Goal: Book appointment/travel/reservation

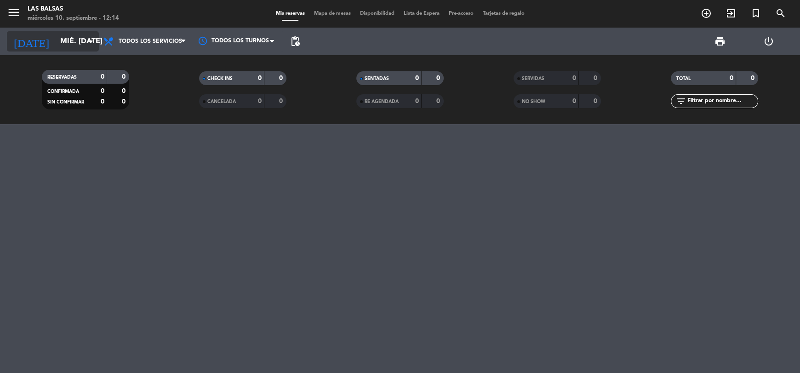
click at [69, 34] on input "mié. [DATE]" at bounding box center [104, 42] width 97 height 18
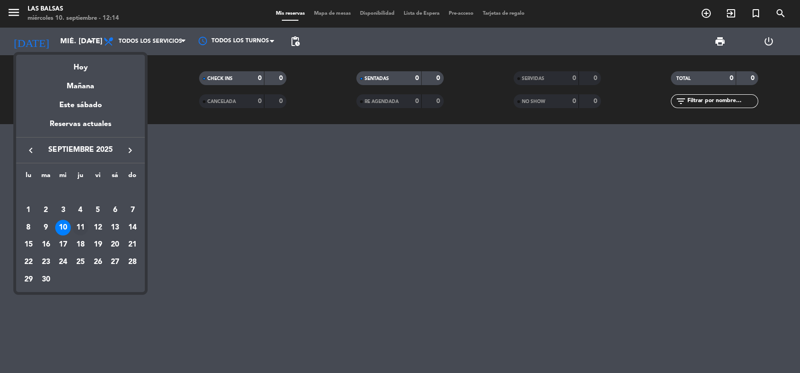
click at [80, 227] on div "11" at bounding box center [81, 228] width 16 height 16
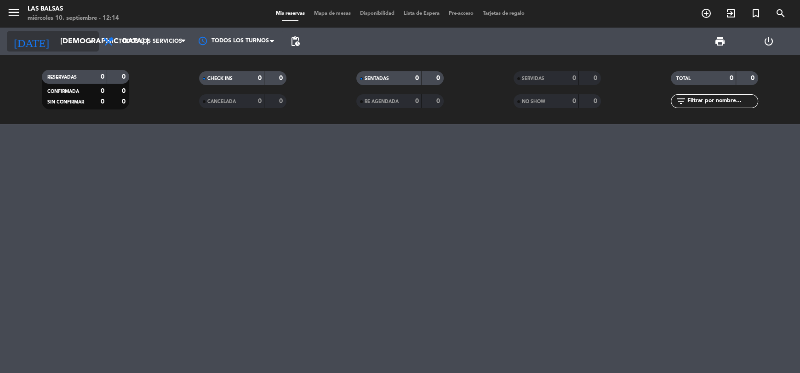
click at [68, 43] on input "[DEMOGRAPHIC_DATA] [DATE]" at bounding box center [104, 42] width 97 height 18
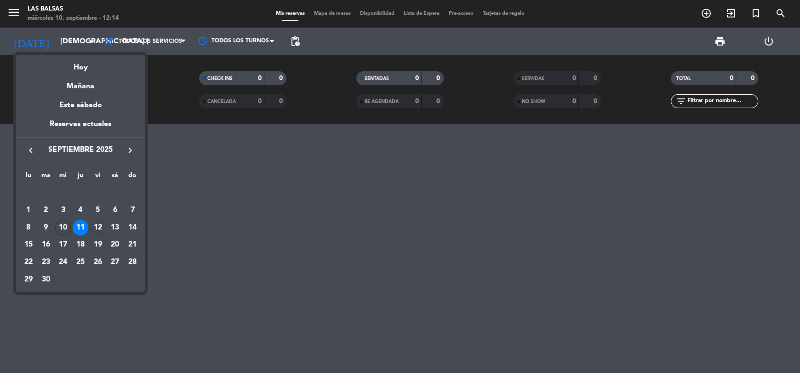
click at [100, 230] on div "12" at bounding box center [98, 228] width 16 height 16
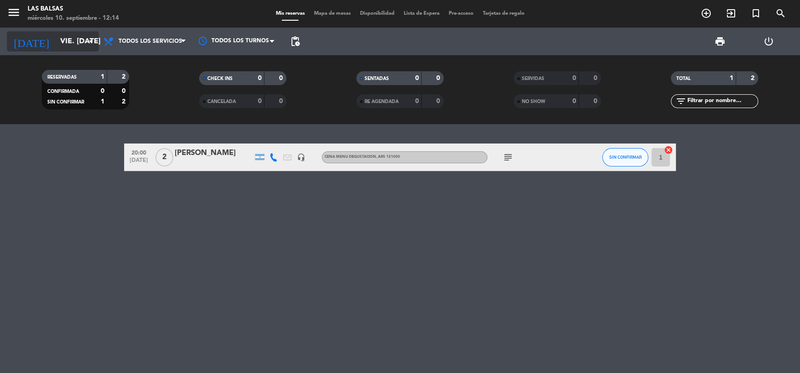
click at [66, 49] on input "vie. [DATE]" at bounding box center [104, 42] width 97 height 18
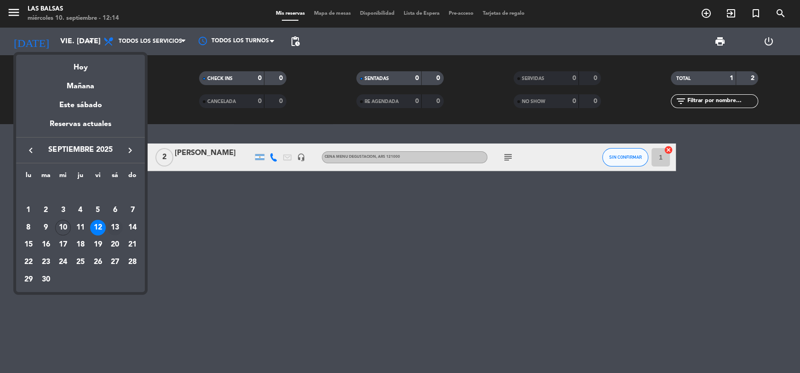
click at [114, 220] on div "13" at bounding box center [115, 228] width 16 height 16
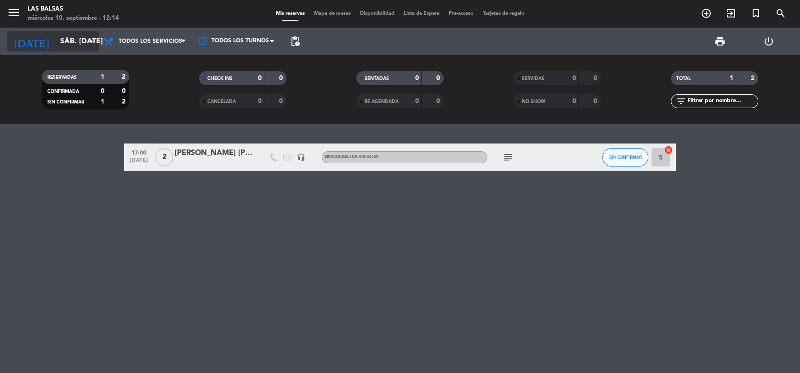
click at [67, 42] on input "sáb. [DATE]" at bounding box center [104, 42] width 97 height 18
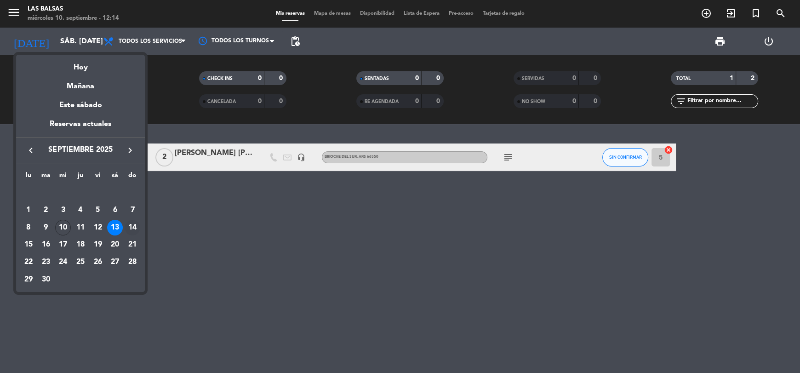
click at [134, 228] on div "14" at bounding box center [133, 228] width 16 height 16
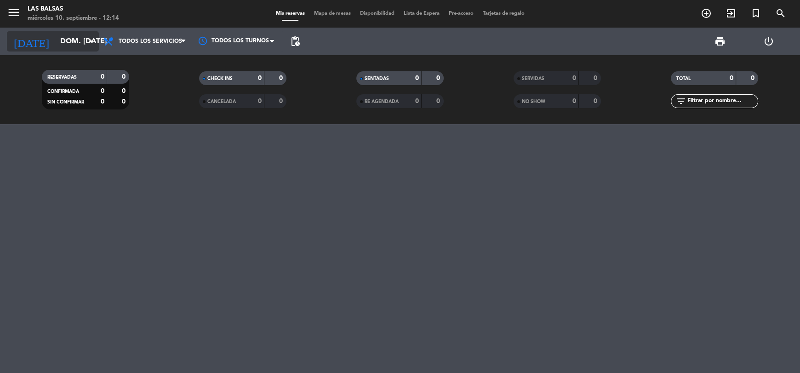
click at [57, 42] on input "dom. [DATE]" at bounding box center [104, 42] width 97 height 18
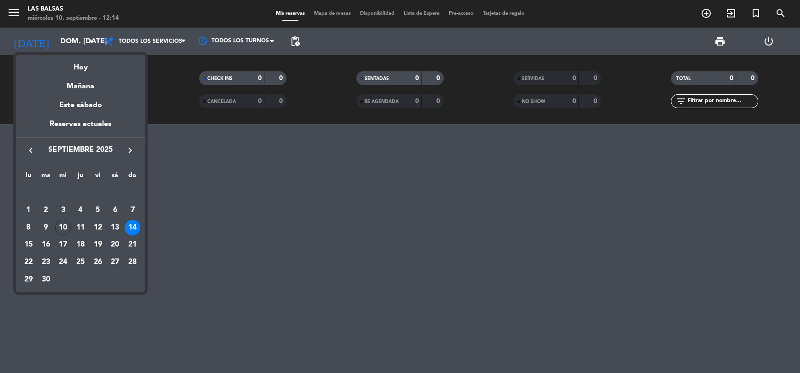
drag, startPoint x: 22, startPoint y: 243, endPoint x: 27, endPoint y: 243, distance: 5.1
click at [27, 243] on div "15" at bounding box center [29, 245] width 16 height 16
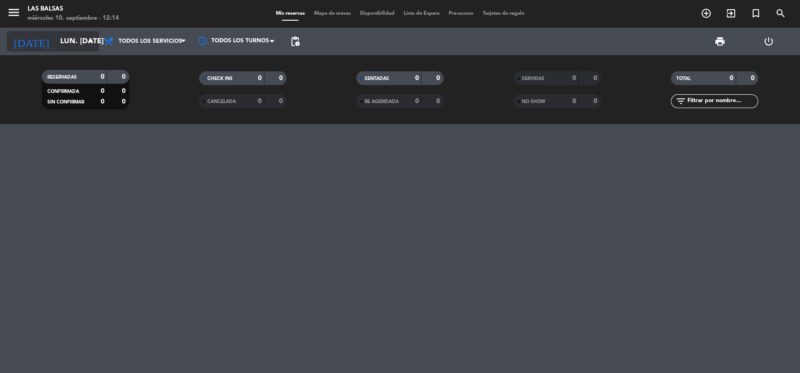
click at [62, 45] on input "lun. [DATE]" at bounding box center [104, 42] width 97 height 18
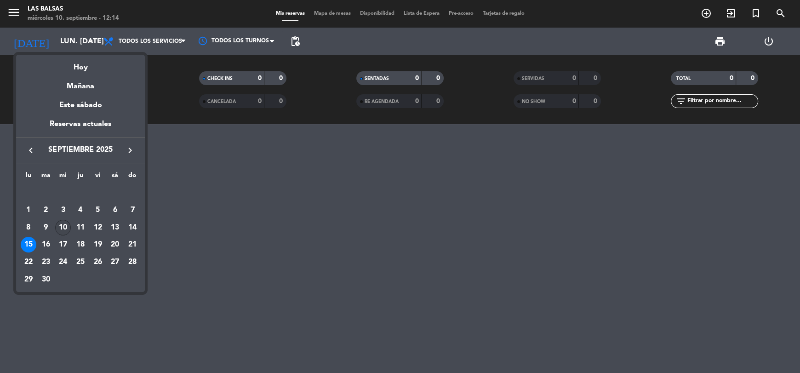
click at [64, 227] on div "10" at bounding box center [63, 228] width 16 height 16
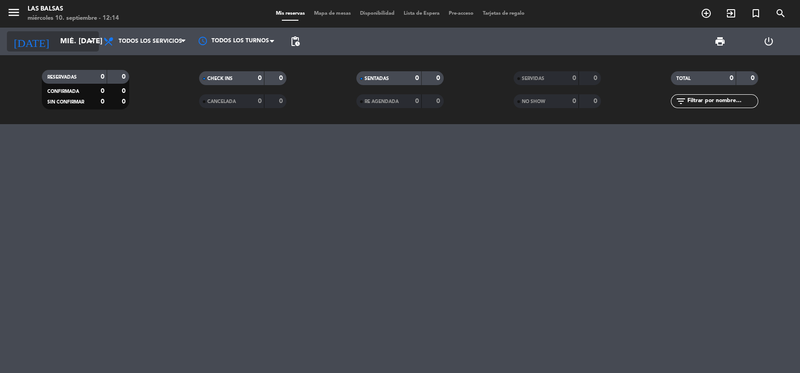
click at [60, 42] on input "mié. [DATE]" at bounding box center [104, 42] width 97 height 18
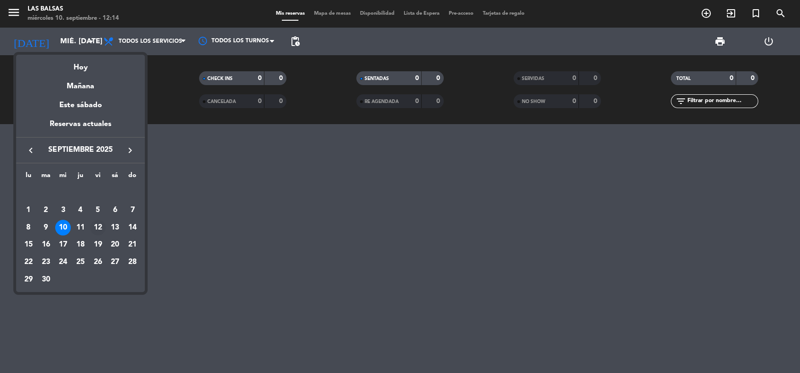
click at [97, 230] on div "12" at bounding box center [98, 228] width 16 height 16
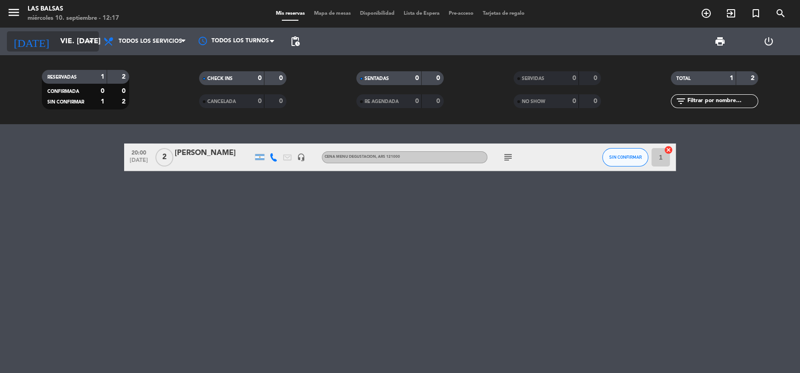
click at [57, 40] on input "vie. [DATE]" at bounding box center [104, 42] width 97 height 18
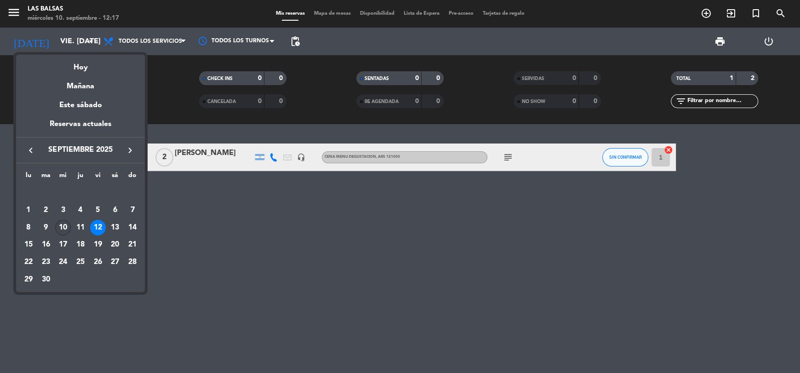
click at [63, 227] on div "10" at bounding box center [63, 228] width 16 height 16
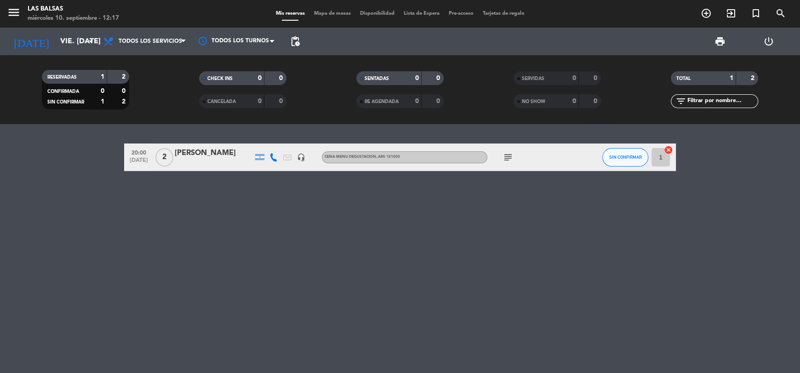
type input "mié. [DATE]"
